Goal: Use online tool/utility: Utilize a website feature to perform a specific function

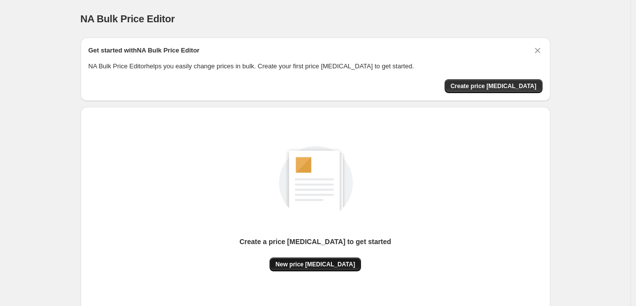
click at [308, 261] on span "New price [MEDICAL_DATA]" at bounding box center [316, 264] width 80 height 8
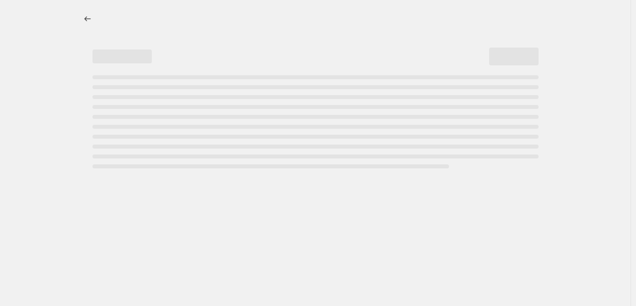
select select "percentage"
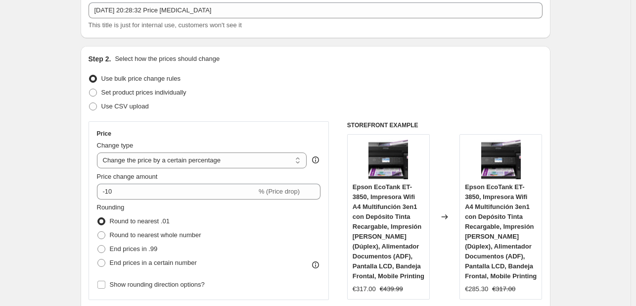
scroll to position [198, 0]
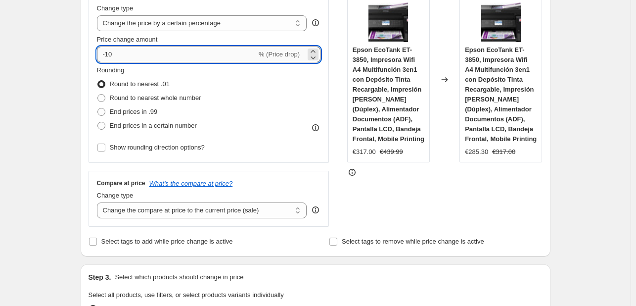
click at [230, 54] on input "-10" at bounding box center [177, 55] width 160 height 16
type input "-1"
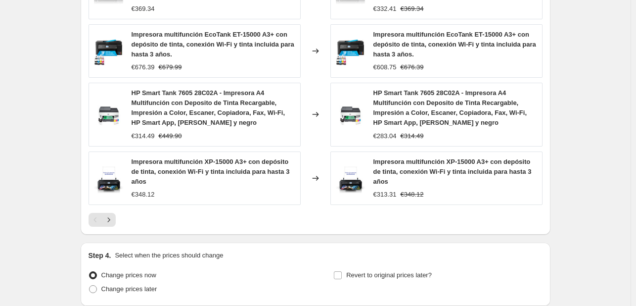
scroll to position [778, 0]
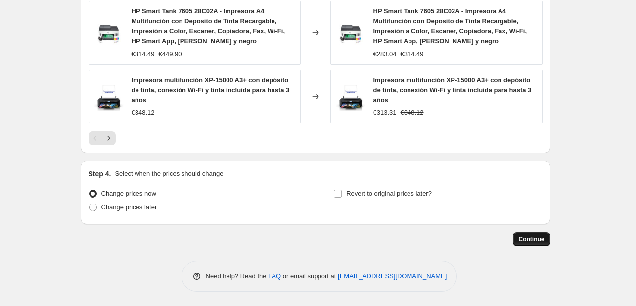
type input "-35"
click at [532, 233] on button "Continue" at bounding box center [532, 239] width 38 height 14
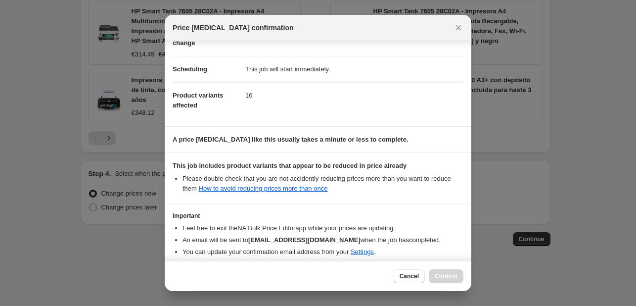
scroll to position [110, 0]
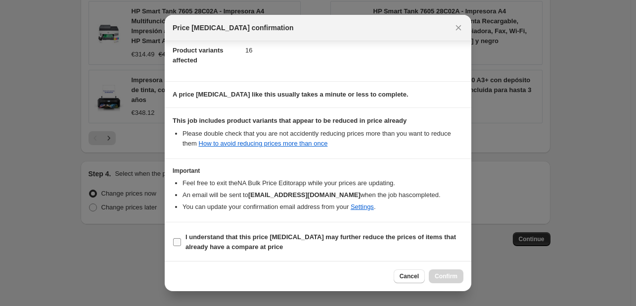
click at [208, 239] on b "I understand that this price [MEDICAL_DATA] may further reduce the prices of it…" at bounding box center [321, 241] width 271 height 17
click at [181, 239] on input "I understand that this price [MEDICAL_DATA] may further reduce the prices of it…" at bounding box center [177, 242] width 8 height 8
checkbox input "true"
click at [451, 277] on span "Confirm" at bounding box center [446, 276] width 23 height 8
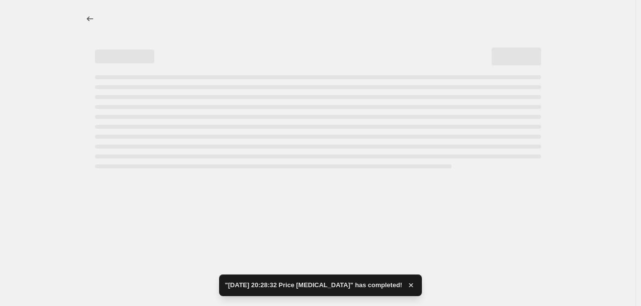
select select "percentage"
